Goal: Transaction & Acquisition: Purchase product/service

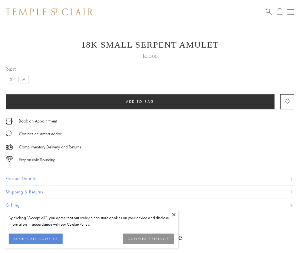
scroll to position [23, 0]
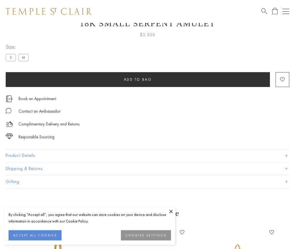
click at [138, 79] on span "Add to bag" at bounding box center [138, 79] width 28 height 5
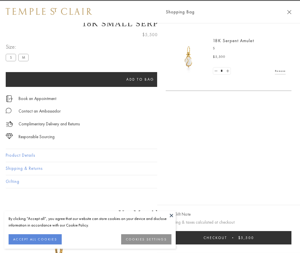
click at [233, 238] on span "submit" at bounding box center [232, 238] width 1 height 1
